Goal: Task Accomplishment & Management: Complete application form

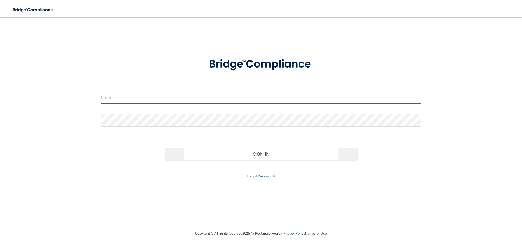
type input "[EMAIL_ADDRESS][DOMAIN_NAME]"
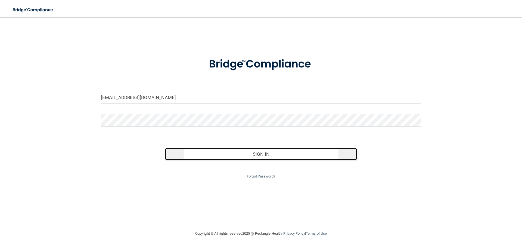
click at [265, 155] on button "Sign In" at bounding box center [261, 154] width 192 height 12
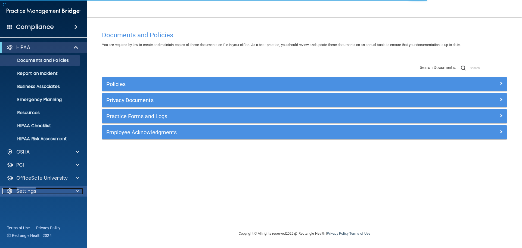
click at [52, 192] on div "Settings" at bounding box center [35, 191] width 67 height 7
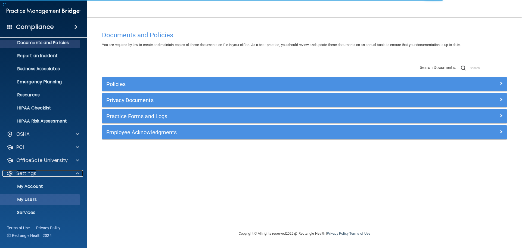
scroll to position [30, 0]
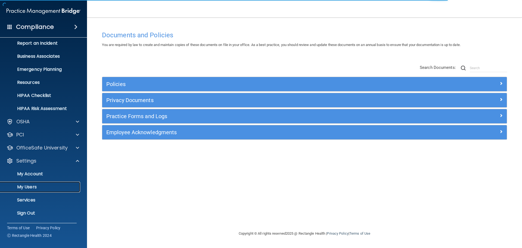
click at [25, 188] on p "My Users" at bounding box center [41, 186] width 74 height 5
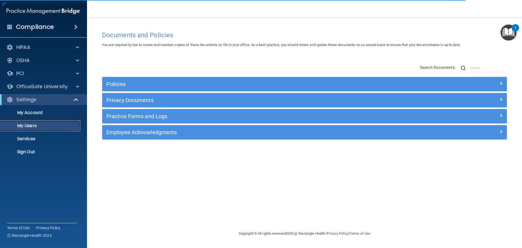
select select "20"
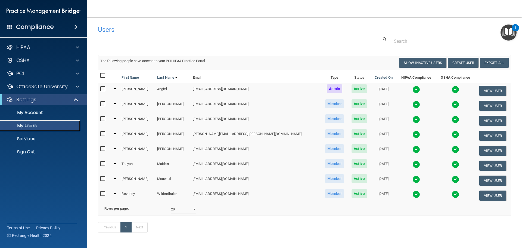
scroll to position [23, 0]
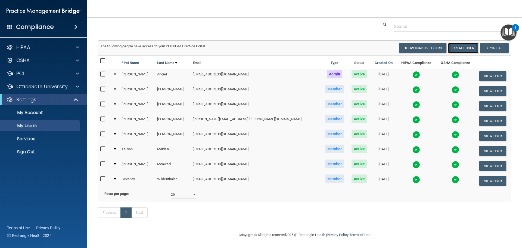
click at [455, 43] on button "Create User" at bounding box center [463, 48] width 31 height 10
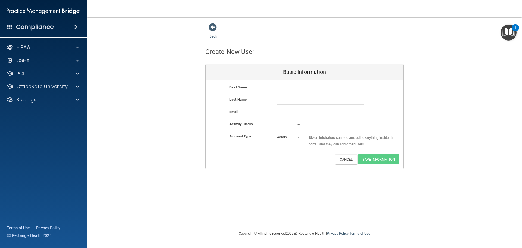
click at [312, 89] on input "text" at bounding box center [320, 88] width 87 height 8
paste input "[PERSON_NAME]"
type input "[PERSON_NAME]"
click at [298, 98] on input "text" at bounding box center [320, 100] width 87 height 8
paste input "[PERSON_NAME]"
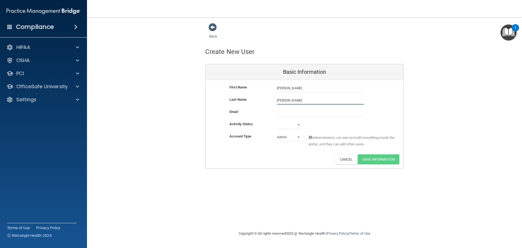
type input "[PERSON_NAME]"
click at [286, 110] on input "email" at bounding box center [320, 113] width 87 height 8
paste input "[EMAIL_ADDRESS][DOMAIN_NAME]"
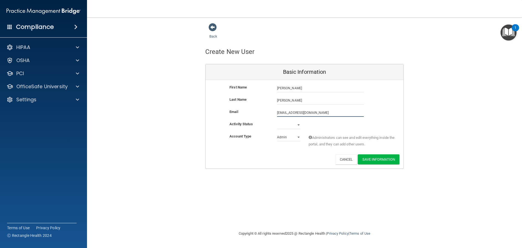
type input "[EMAIL_ADDRESS][DOMAIN_NAME]"
click at [289, 126] on select "Active Inactive" at bounding box center [288, 125] width 23 height 8
select select "active"
click at [277, 121] on select "Active Inactive" at bounding box center [288, 125] width 23 height 8
click at [290, 138] on select "Admin Member" at bounding box center [288, 137] width 23 height 8
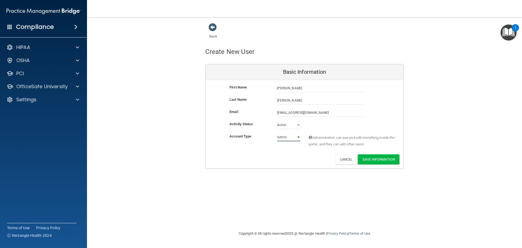
select select "practice_member"
click at [277, 133] on select "Admin Member" at bounding box center [288, 137] width 23 height 8
click at [385, 158] on button "Save Information" at bounding box center [379, 159] width 42 height 10
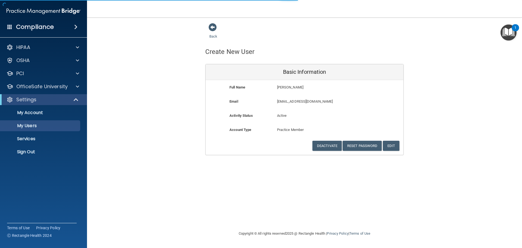
select select "20"
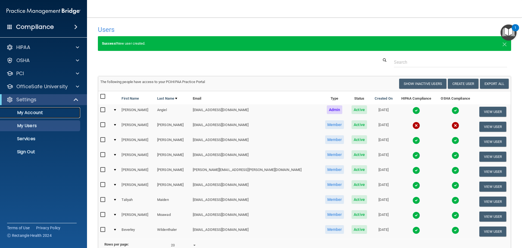
click at [32, 115] on p "My Account" at bounding box center [41, 112] width 74 height 5
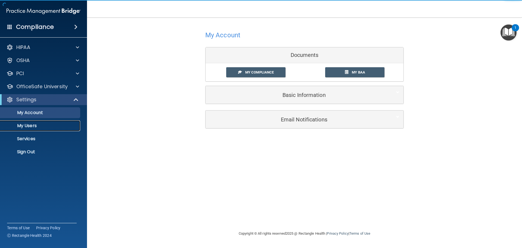
click at [32, 126] on p "My Users" at bounding box center [41, 125] width 74 height 5
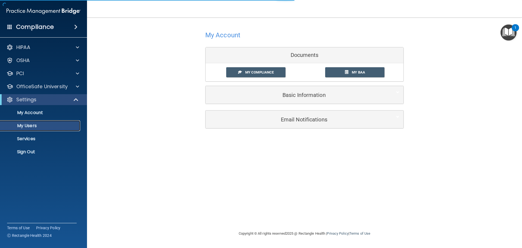
select select "20"
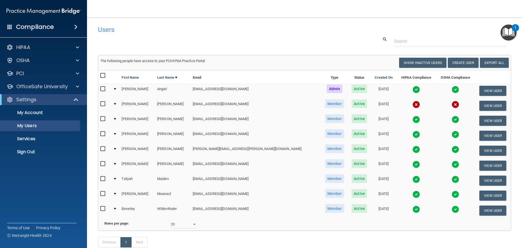
click at [119, 103] on td at bounding box center [115, 105] width 8 height 15
click at [116, 104] on div at bounding box center [115, 104] width 2 height 2
